Goal: Find specific page/section: Find specific page/section

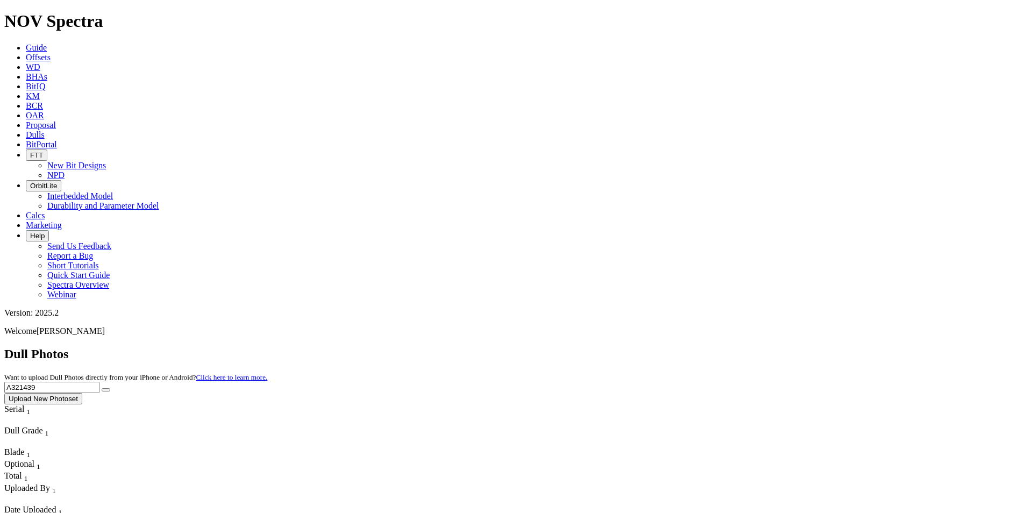
drag, startPoint x: 800, startPoint y: 47, endPoint x: 752, endPoint y: 47, distance: 47.8
click at [752, 347] on div "Dull Photos Want to upload Dull Photos directly from your iPhone or Android? Cl…" at bounding box center [513, 376] width 1019 height 58
type input "A320554"
click at [102, 388] on button "submit" at bounding box center [106, 389] width 9 height 3
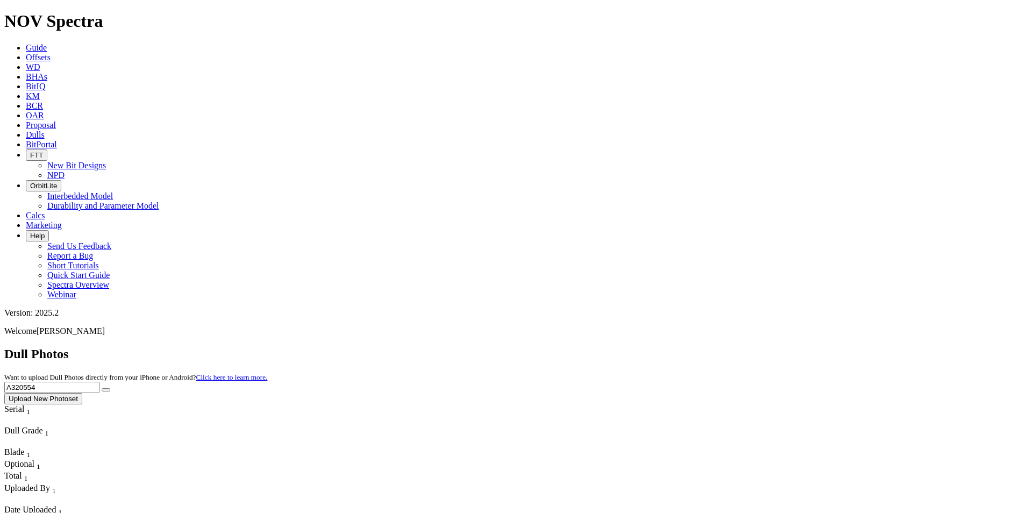
drag, startPoint x: 808, startPoint y: 46, endPoint x: 758, endPoint y: 47, distance: 49.4
click at [758, 347] on div "Dull Photos Want to upload Dull Photos directly from your iPhone or Android? Cl…" at bounding box center [513, 376] width 1019 height 58
click at [102, 388] on button "submit" at bounding box center [106, 389] width 9 height 3
drag, startPoint x: 831, startPoint y: 47, endPoint x: 732, endPoint y: 54, distance: 99.1
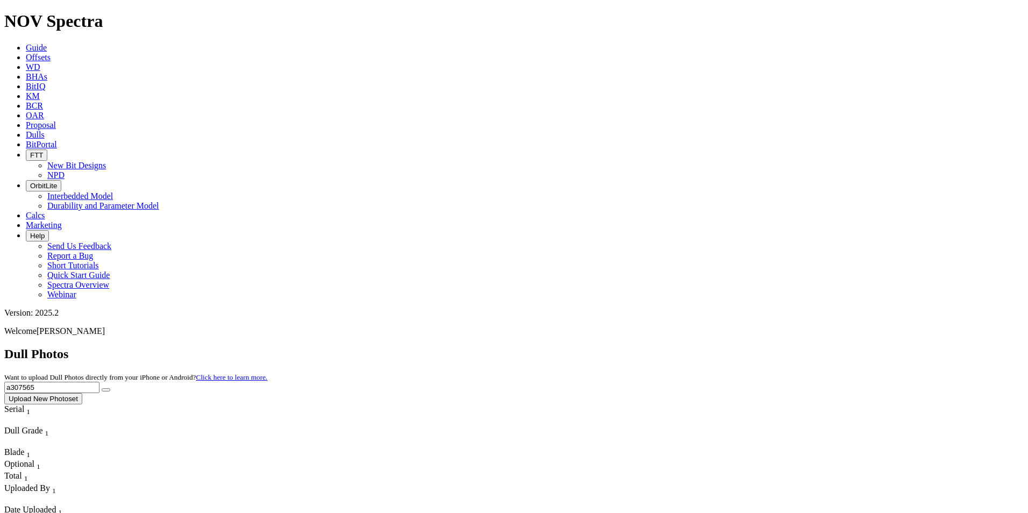
click at [723, 347] on div "Dull Photos Want to upload Dull Photos directly from your iPhone or Android? Cl…" at bounding box center [513, 376] width 1019 height 58
type input "a319698"
click at [910, 347] on div "Dull Photos Want to upload Dull Photos directly from your iPhone or Android? Cl…" at bounding box center [513, 376] width 1019 height 58
click at [106, 390] on icon "submit" at bounding box center [106, 390] width 0 height 0
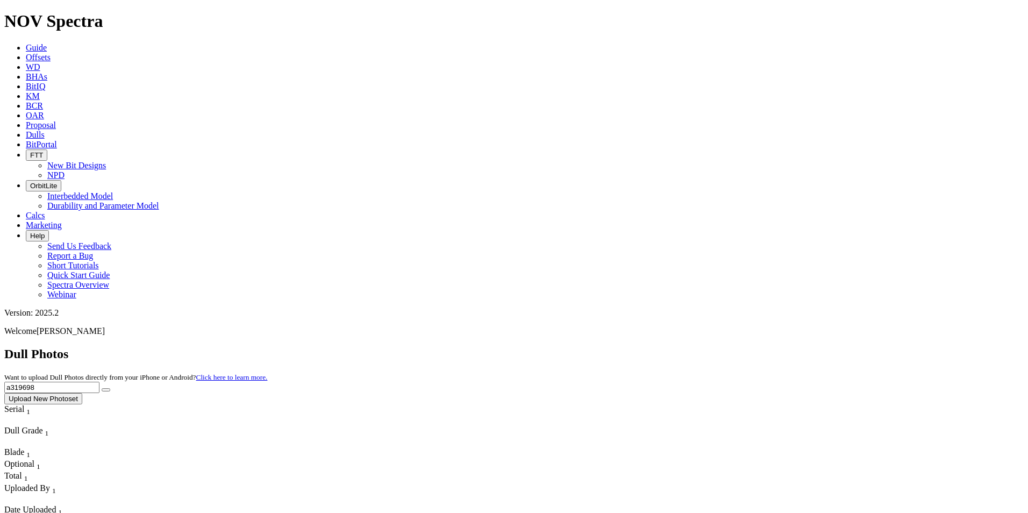
click at [99, 382] on input "a319698" at bounding box center [51, 387] width 95 height 11
drag, startPoint x: 805, startPoint y: 48, endPoint x: 752, endPoint y: 48, distance: 52.1
click at [752, 347] on div "Dull Photos Want to upload Dull Photos directly from your iPhone or Android? Cl…" at bounding box center [513, 376] width 1019 height 58
type input "a319682"
click at [102, 388] on button "submit" at bounding box center [106, 389] width 9 height 3
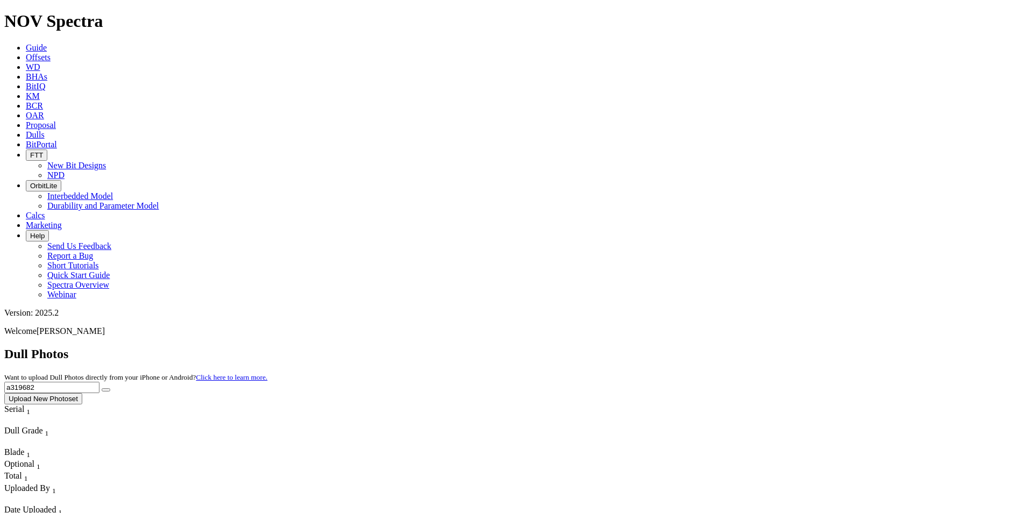
drag, startPoint x: 798, startPoint y: 45, endPoint x: 741, endPoint y: 49, distance: 57.1
click at [741, 347] on div "Dull Photos Want to upload Dull Photos directly from your iPhone or Android? Cl…" at bounding box center [513, 376] width 1019 height 58
click at [99, 382] on input "a319682" at bounding box center [51, 387] width 95 height 11
drag, startPoint x: 812, startPoint y: 45, endPoint x: 748, endPoint y: 56, distance: 64.9
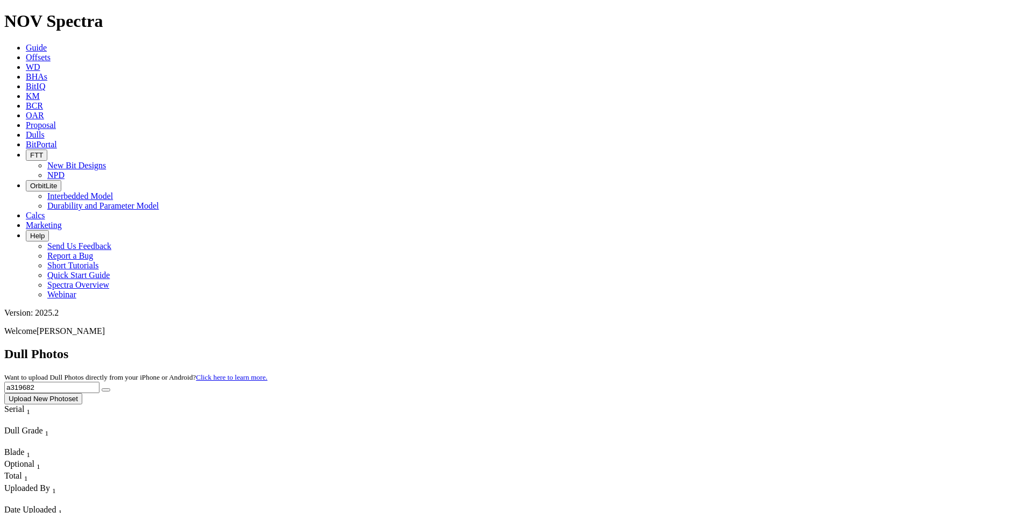
click at [748, 347] on div "Dull Photos Want to upload Dull Photos directly from your iPhone or Android? Cl…" at bounding box center [513, 376] width 1019 height 58
type input "a316713"
click at [102, 388] on button "submit" at bounding box center [106, 389] width 9 height 3
drag, startPoint x: 813, startPoint y: 54, endPoint x: 760, endPoint y: 44, distance: 54.2
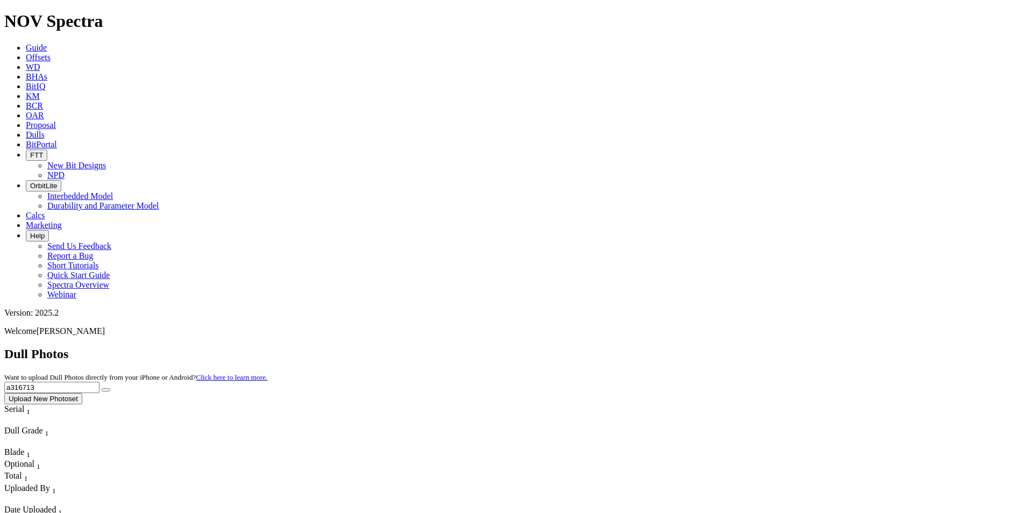
click at [760, 347] on div "Dull Photos Want to upload Dull Photos directly from your iPhone or Android? Cl…" at bounding box center [513, 376] width 1019 height 58
type input "a310176"
click at [102, 388] on button "submit" at bounding box center [106, 389] width 9 height 3
drag, startPoint x: 824, startPoint y: 47, endPoint x: 753, endPoint y: 52, distance: 71.6
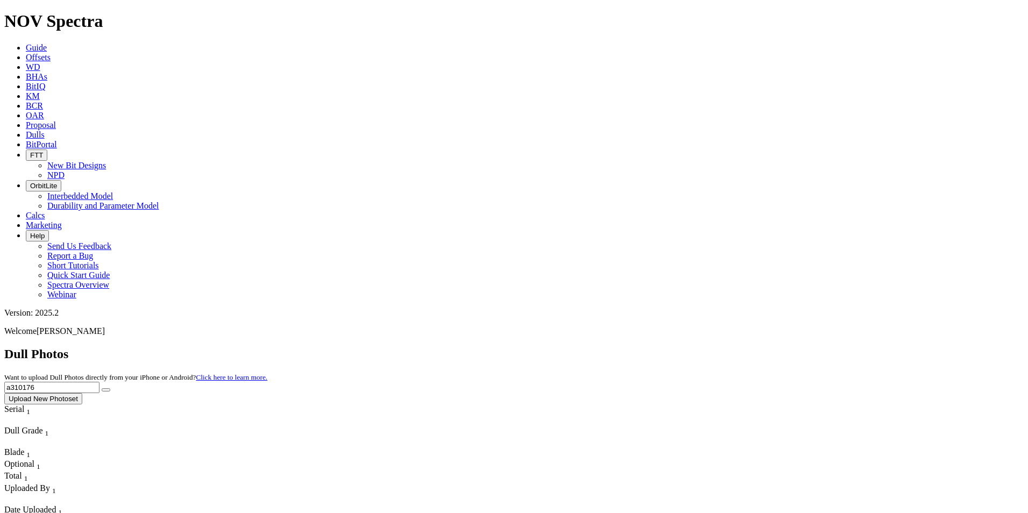
click at [753, 347] on div "Dull Photos Want to upload Dull Photos directly from your iPhone or Android? Cl…" at bounding box center [513, 376] width 1019 height 58
click at [102, 388] on button "submit" at bounding box center [106, 389] width 9 height 3
drag, startPoint x: 806, startPoint y: 46, endPoint x: 747, endPoint y: 46, distance: 58.6
click at [747, 347] on div "Dull Photos Want to upload Dull Photos directly from your iPhone or Android? Cl…" at bounding box center [513, 376] width 1019 height 58
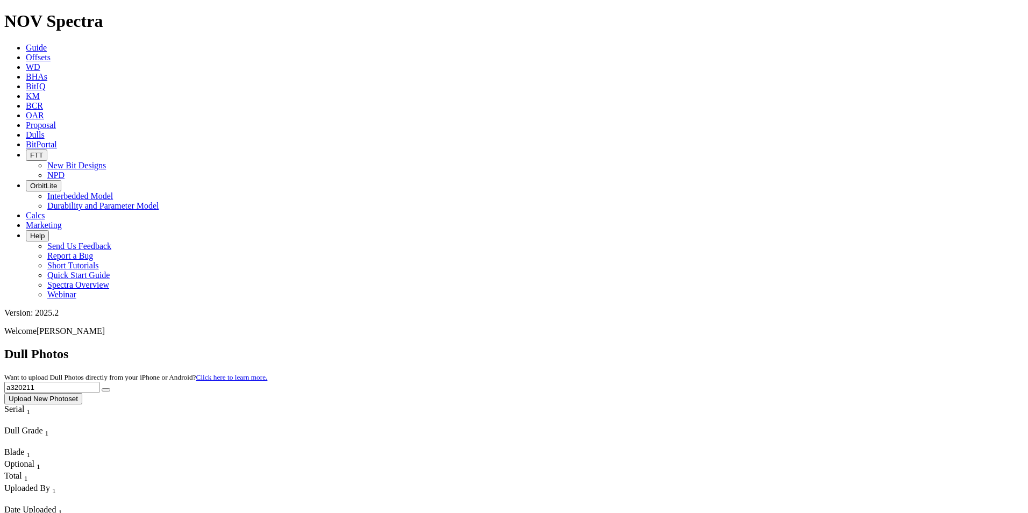
type input "a320211"
click at [102, 388] on button "submit" at bounding box center [106, 389] width 9 height 3
drag, startPoint x: 838, startPoint y: 52, endPoint x: 743, endPoint y: 53, distance: 95.1
click at [735, 347] on div "Dull Photos Want to upload Dull Photos directly from your iPhone or Android? Cl…" at bounding box center [513, 376] width 1019 height 58
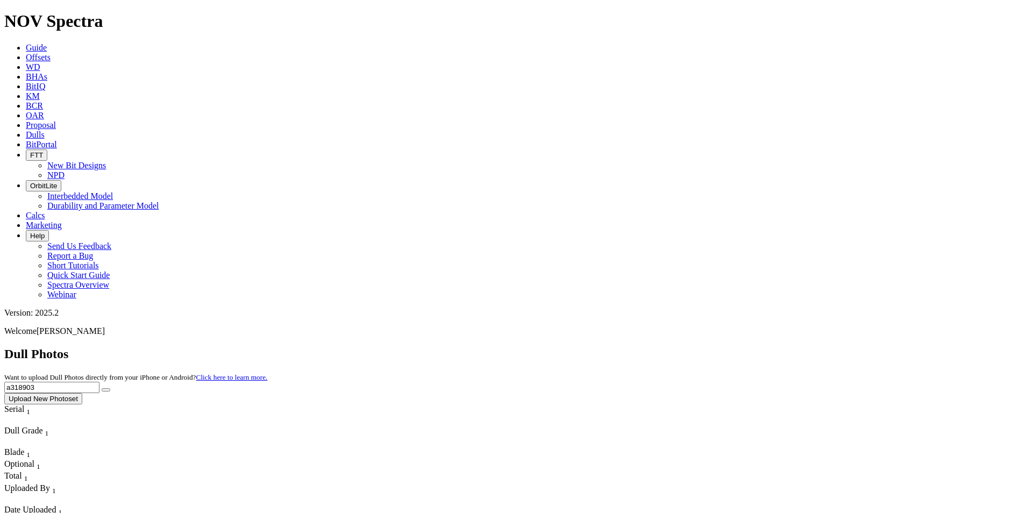
click at [110, 388] on button "submit" at bounding box center [106, 389] width 9 height 3
drag, startPoint x: 822, startPoint y: 45, endPoint x: 732, endPoint y: 39, distance: 90.5
click at [736, 347] on div "Dull Photos Want to upload Dull Photos directly from your iPhone or Android? Cl…" at bounding box center [513, 376] width 1019 height 58
type input "a318506"
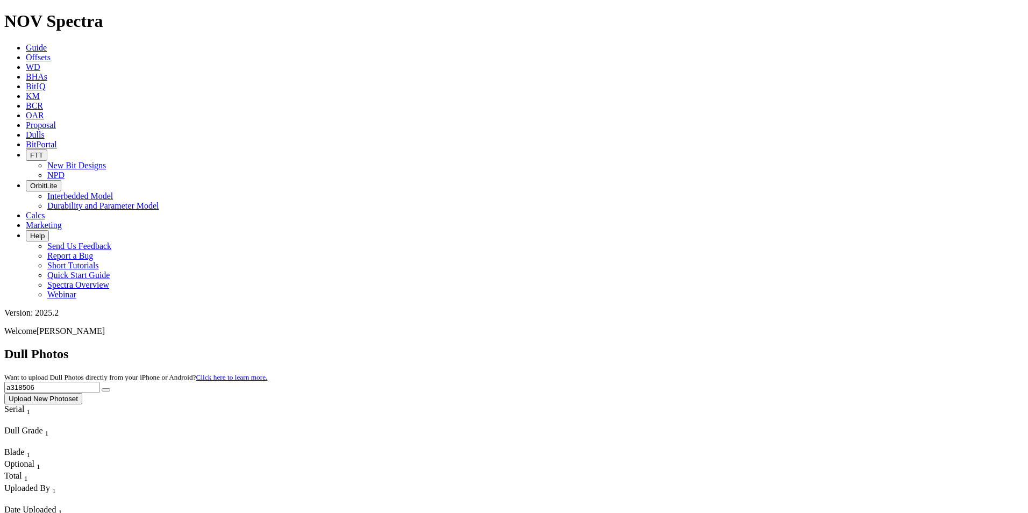
click at [102, 388] on button "submit" at bounding box center [106, 389] width 9 height 3
drag, startPoint x: 813, startPoint y: 47, endPoint x: 769, endPoint y: 49, distance: 43.6
click at [99, 382] on input "a318506" at bounding box center [51, 387] width 95 height 11
type input "a316686"
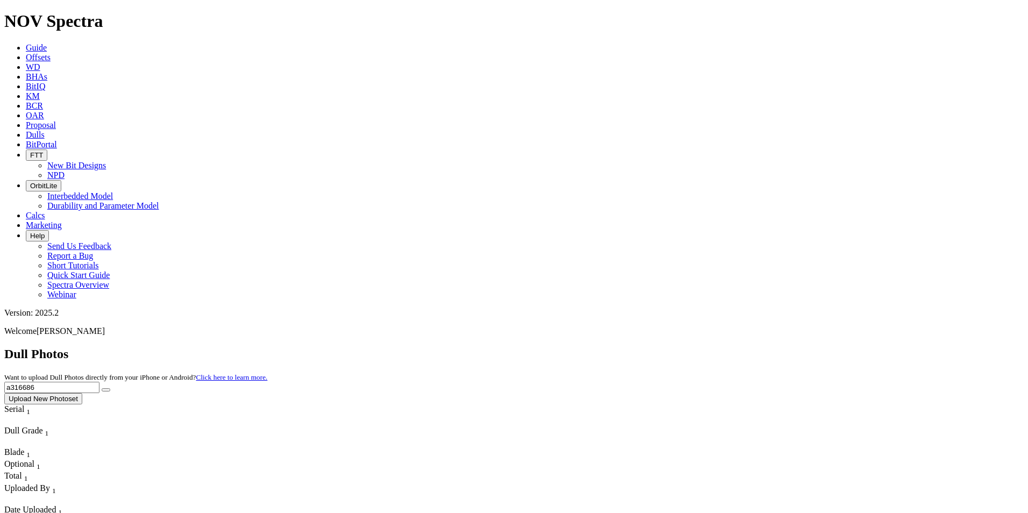
click at [106, 390] on icon "submit" at bounding box center [106, 390] width 0 height 0
drag, startPoint x: 804, startPoint y: 44, endPoint x: 733, endPoint y: 42, distance: 71.0
click at [733, 347] on div "Dull Photos Want to upload Dull Photos directly from your iPhone or Android? Cl…" at bounding box center [513, 376] width 1019 height 58
click at [102, 388] on button "submit" at bounding box center [106, 389] width 9 height 3
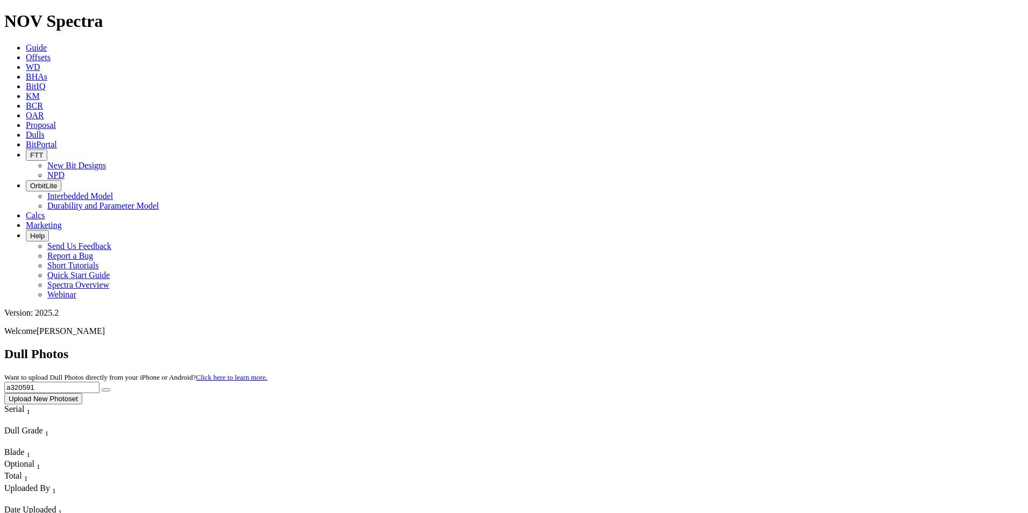
drag, startPoint x: 818, startPoint y: 52, endPoint x: 756, endPoint y: 47, distance: 62.0
click at [756, 347] on div "Dull Photos Want to upload Dull Photos directly from your iPhone or Android? Cl…" at bounding box center [513, 376] width 1019 height 58
click at [102, 388] on button "submit" at bounding box center [106, 389] width 9 height 3
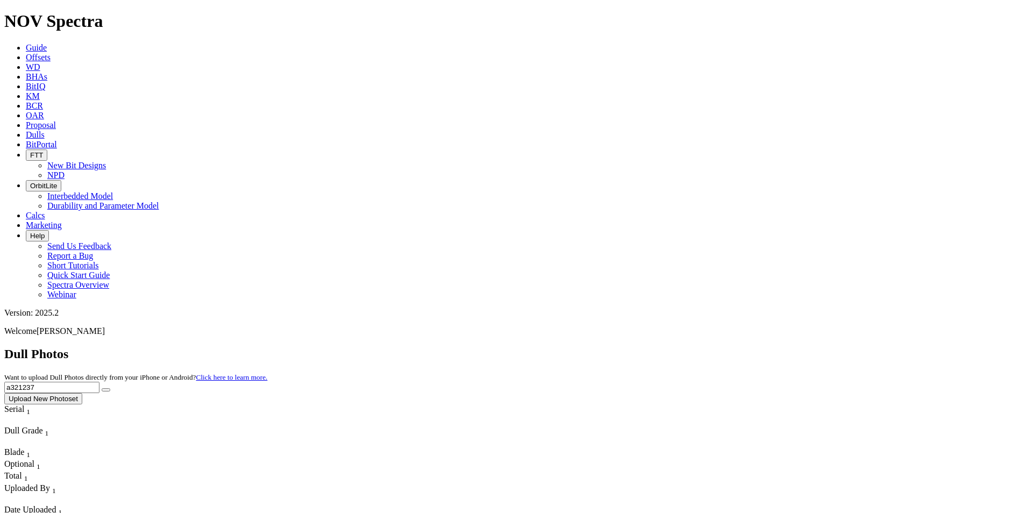
drag, startPoint x: 825, startPoint y: 51, endPoint x: 751, endPoint y: 45, distance: 74.4
click at [751, 347] on div "Dull Photos Want to upload Dull Photos directly from your iPhone or Android? Cl…" at bounding box center [513, 376] width 1019 height 58
click at [110, 388] on button "submit" at bounding box center [106, 389] width 9 height 3
drag, startPoint x: 813, startPoint y: 47, endPoint x: 762, endPoint y: 47, distance: 51.1
click at [762, 347] on div "Dull Photos Want to upload Dull Photos directly from your iPhone or Android? Cl…" at bounding box center [513, 376] width 1019 height 58
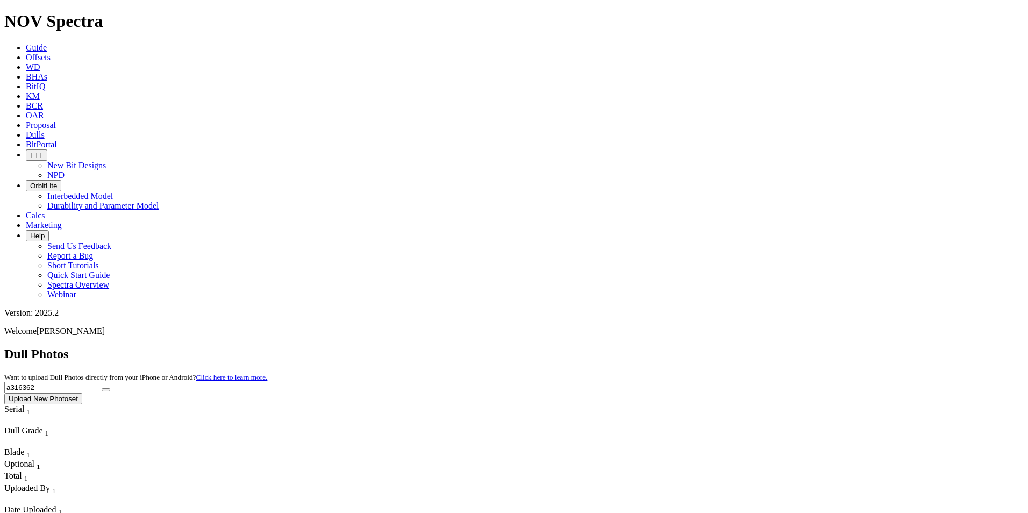
type input "a316362"
click at [102, 388] on button "submit" at bounding box center [106, 389] width 9 height 3
drag, startPoint x: 816, startPoint y: 51, endPoint x: 762, endPoint y: 42, distance: 55.0
click at [762, 347] on div "Dull Photos Want to upload Dull Photos directly from your iPhone or Android? Cl…" at bounding box center [513, 376] width 1019 height 58
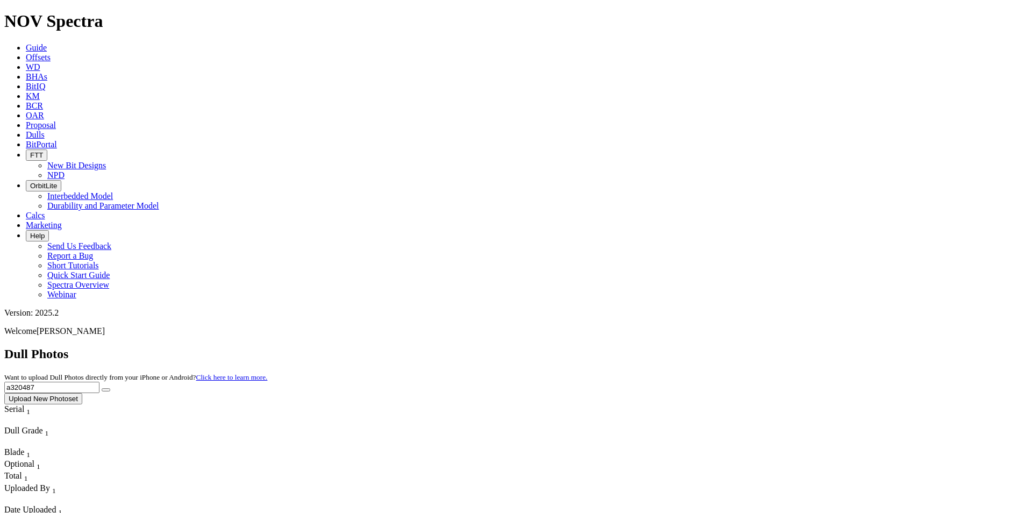
click at [110, 388] on button "submit" at bounding box center [106, 389] width 9 height 3
drag, startPoint x: 817, startPoint y: 50, endPoint x: 758, endPoint y: 45, distance: 59.9
click at [758, 347] on div "Dull Photos Want to upload Dull Photos directly from your iPhone or Android? Cl…" at bounding box center [513, 376] width 1019 height 58
type input "a315886"
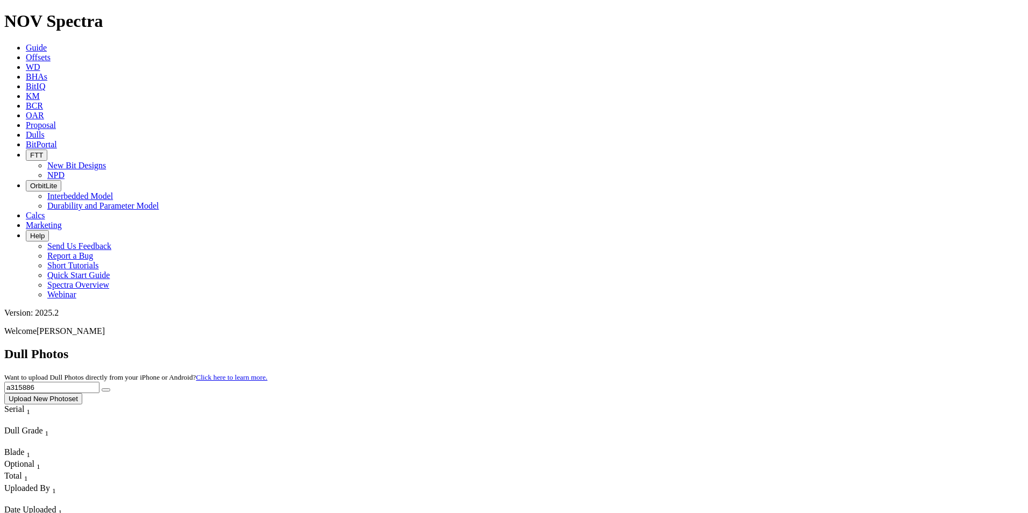
click at [102, 388] on button "submit" at bounding box center [106, 389] width 9 height 3
drag, startPoint x: 828, startPoint y: 48, endPoint x: 753, endPoint y: 45, distance: 75.3
click at [751, 347] on div "Dull Photos Want to upload Dull Photos directly from your iPhone or Android? Cl…" at bounding box center [513, 376] width 1019 height 58
click at [102, 388] on button "submit" at bounding box center [106, 389] width 9 height 3
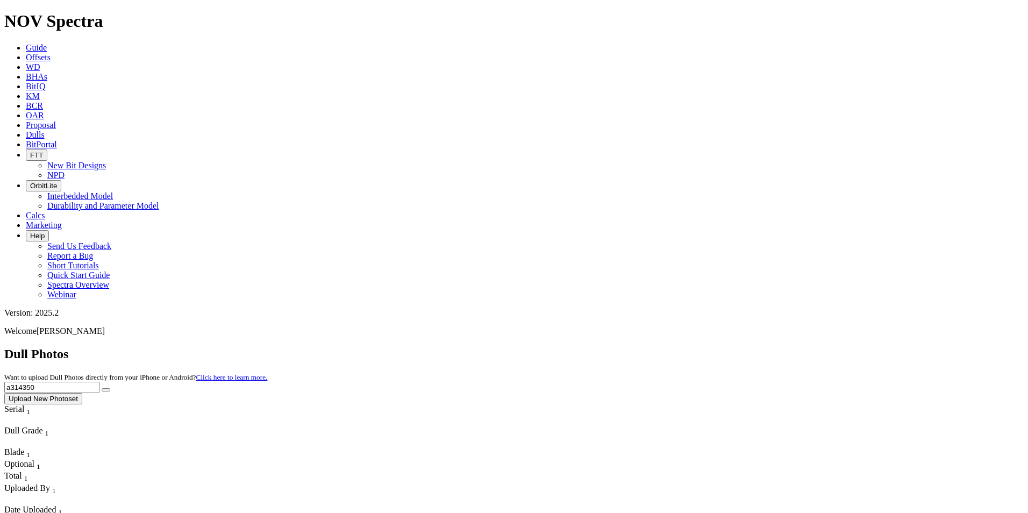
drag, startPoint x: 816, startPoint y: 47, endPoint x: 750, endPoint y: 46, distance: 66.7
click at [749, 347] on div "Dull Photos Want to upload Dull Photos directly from your iPhone or Android? Cl…" at bounding box center [513, 376] width 1019 height 58
click at [102, 388] on button "submit" at bounding box center [106, 389] width 9 height 3
drag, startPoint x: 809, startPoint y: 49, endPoint x: 769, endPoint y: 45, distance: 40.5
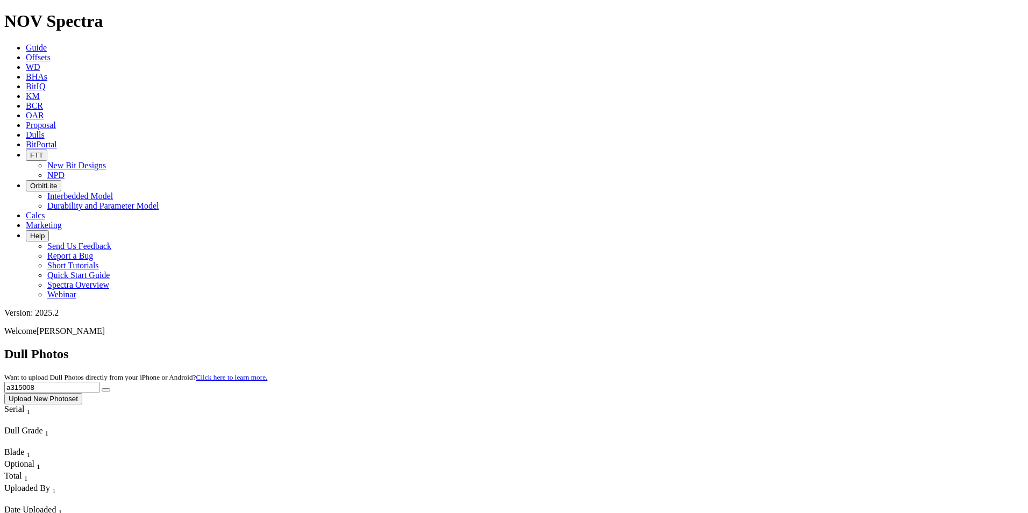
click at [99, 382] on input "a315008" at bounding box center [51, 387] width 95 height 11
type input "a318898"
click at [102, 388] on button "submit" at bounding box center [106, 389] width 9 height 3
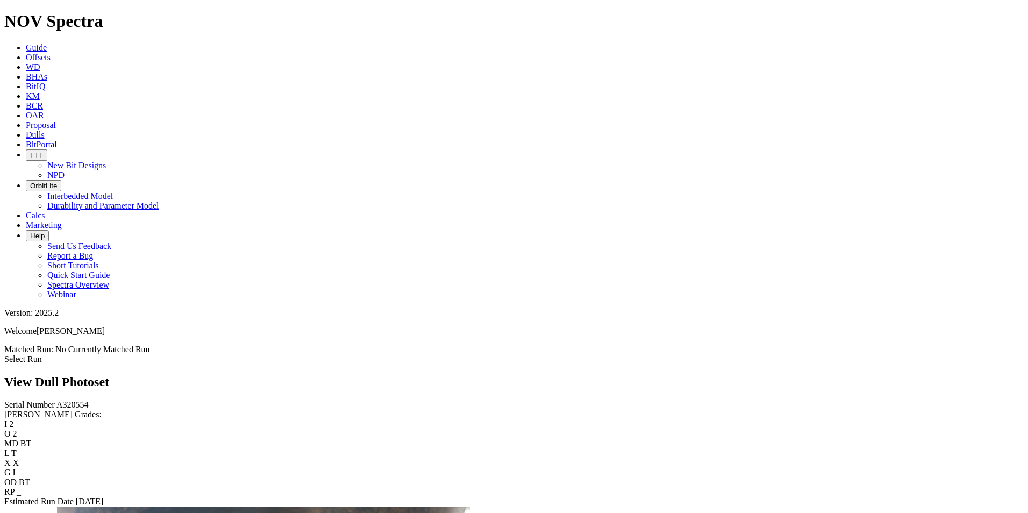
scroll to position [1075, 0]
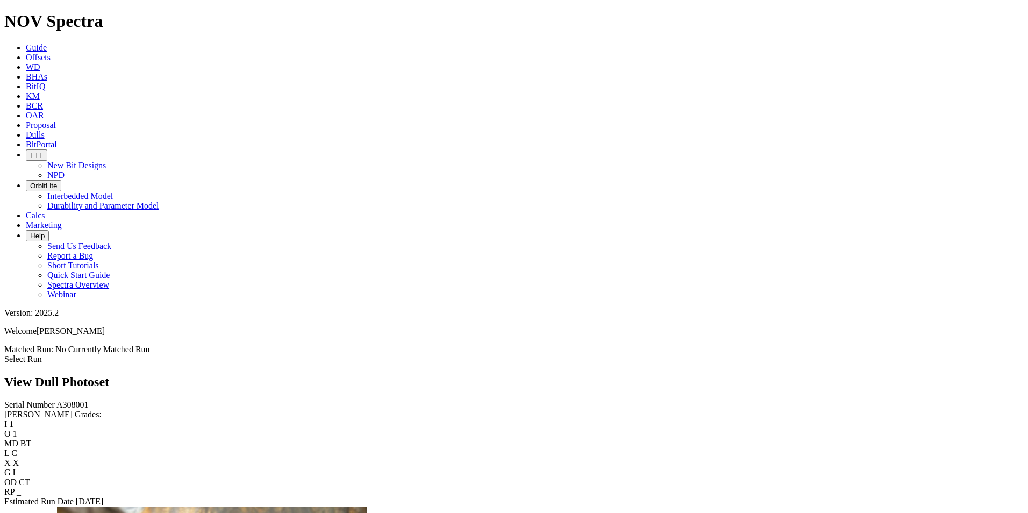
scroll to position [1559, 0]
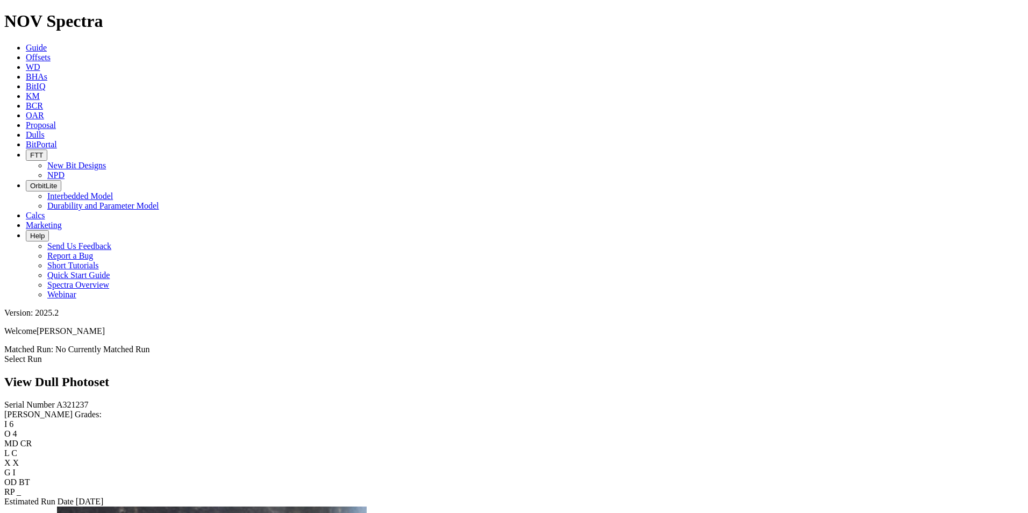
scroll to position [1505, 0]
